Goal: Information Seeking & Learning: Compare options

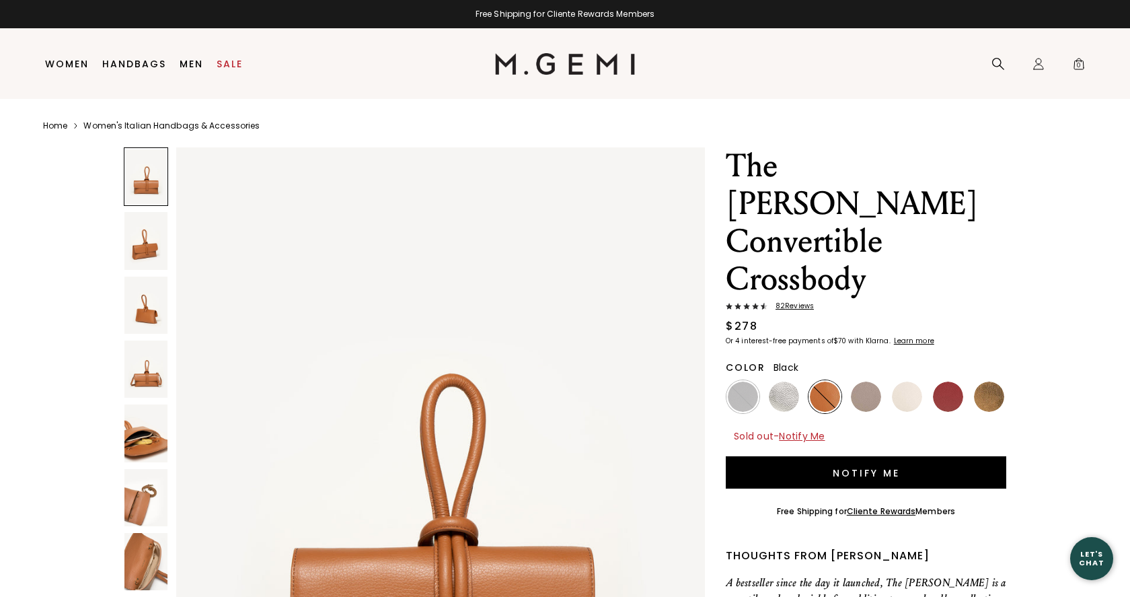
click at [743, 381] on img at bounding box center [743, 396] width 30 height 30
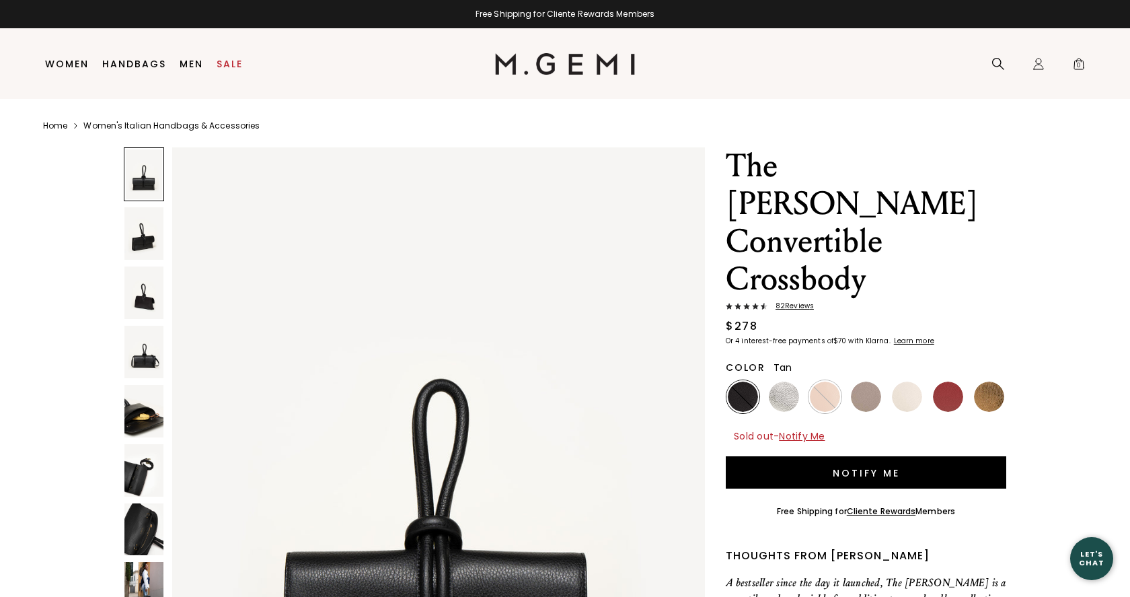
click at [824, 381] on img at bounding box center [825, 396] width 30 height 30
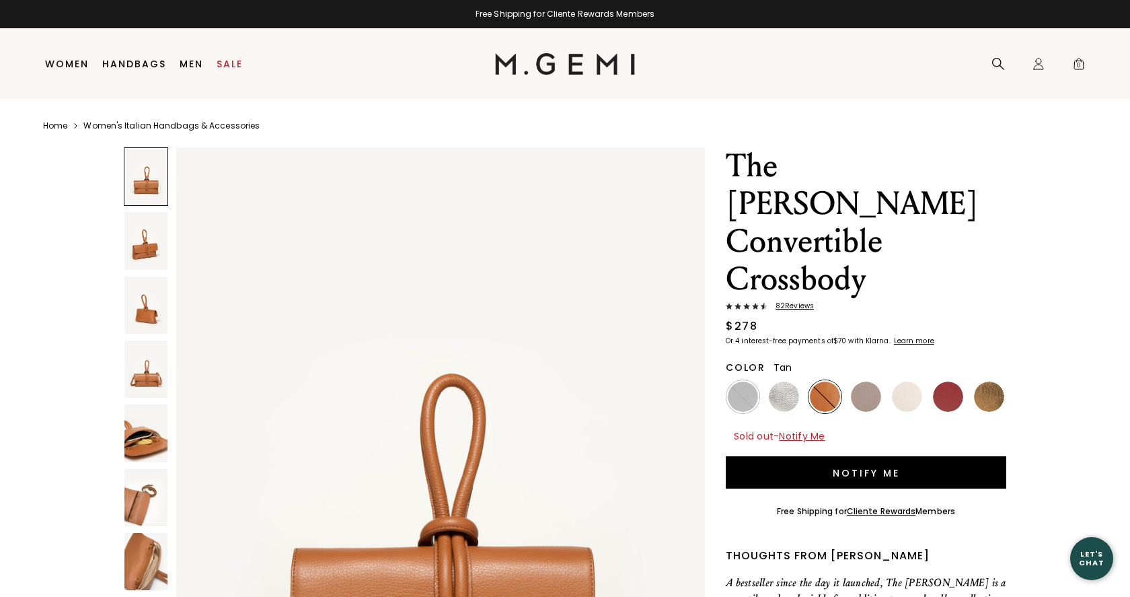
click at [947, 381] on img at bounding box center [948, 396] width 30 height 30
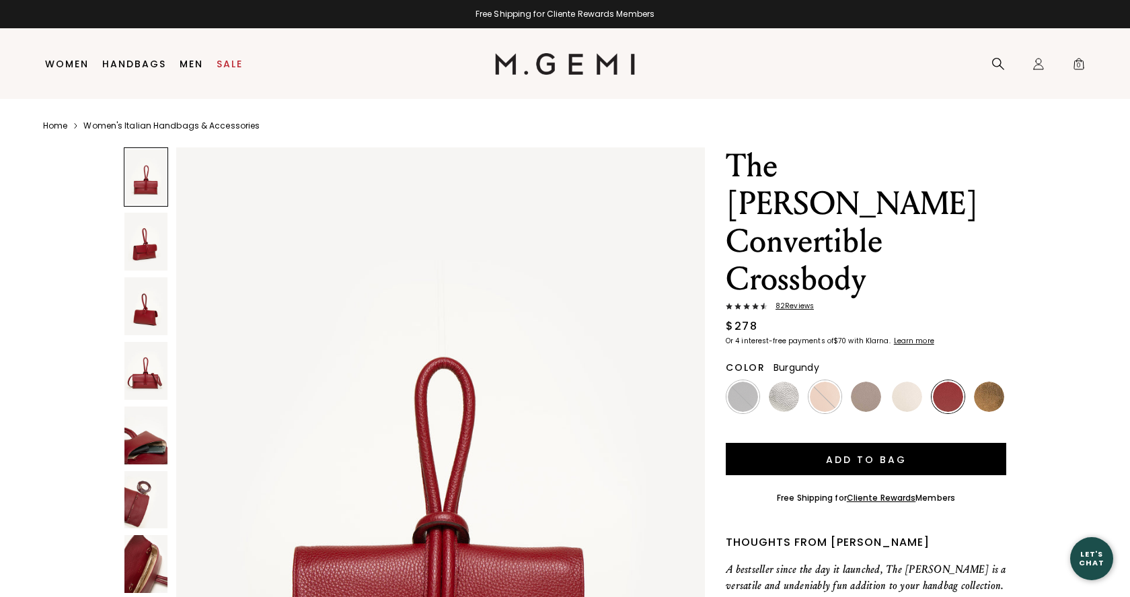
click at [824, 381] on img at bounding box center [825, 396] width 30 height 30
